Goal: Obtain resource: Download file/media

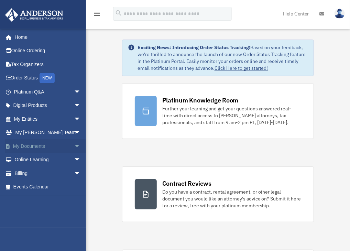
click at [43, 143] on link "My Documents arrow_drop_down" at bounding box center [48, 146] width 86 height 14
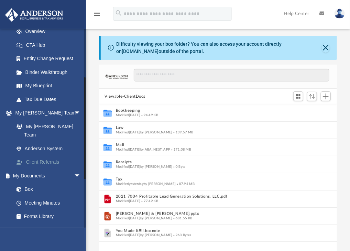
scroll to position [100, 0]
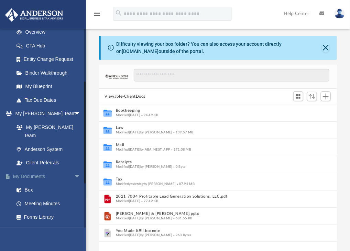
click at [32, 170] on link "My Documents arrow_drop_down" at bounding box center [48, 177] width 86 height 14
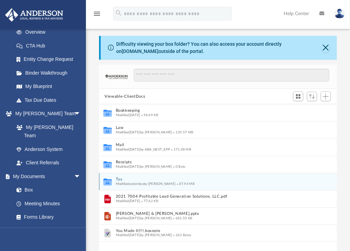
click at [120, 179] on button "Tax" at bounding box center [213, 180] width 195 height 4
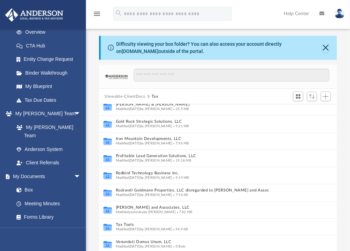
scroll to position [59, 0]
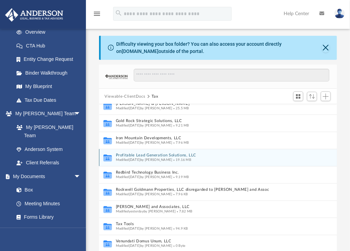
click at [151, 156] on button "Profitable Lead Generation Solutions, LLC" at bounding box center [211, 155] width 190 height 4
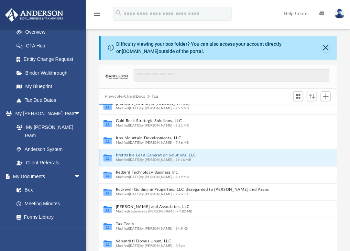
scroll to position [0, 0]
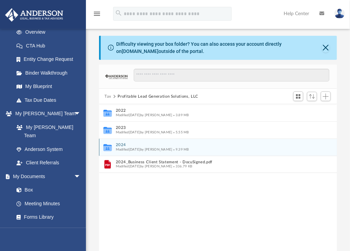
click at [124, 145] on button "2024" at bounding box center [213, 145] width 195 height 4
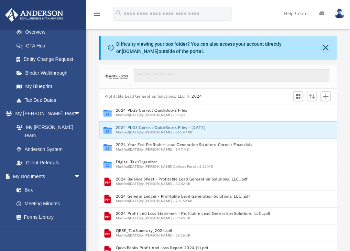
click at [149, 127] on button "2024 PLGS Correct QuickBooks Files - August 19th 2025" at bounding box center [213, 128] width 195 height 4
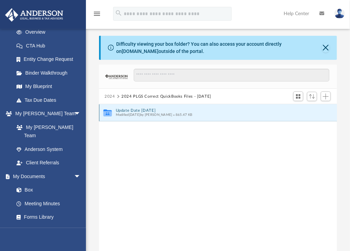
click at [148, 111] on button "Update Date August 19th 2025" at bounding box center [213, 110] width 195 height 4
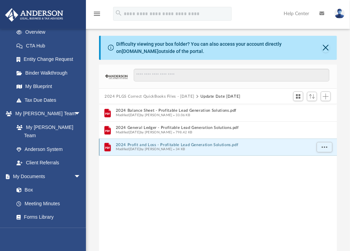
click at [150, 144] on button "2024 Profit and Loss - Profitable Lead Generation Solutions.pdf" at bounding box center [213, 145] width 195 height 4
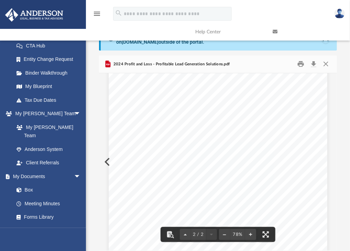
scroll to position [384, 0]
